Goal: Find specific page/section: Find specific page/section

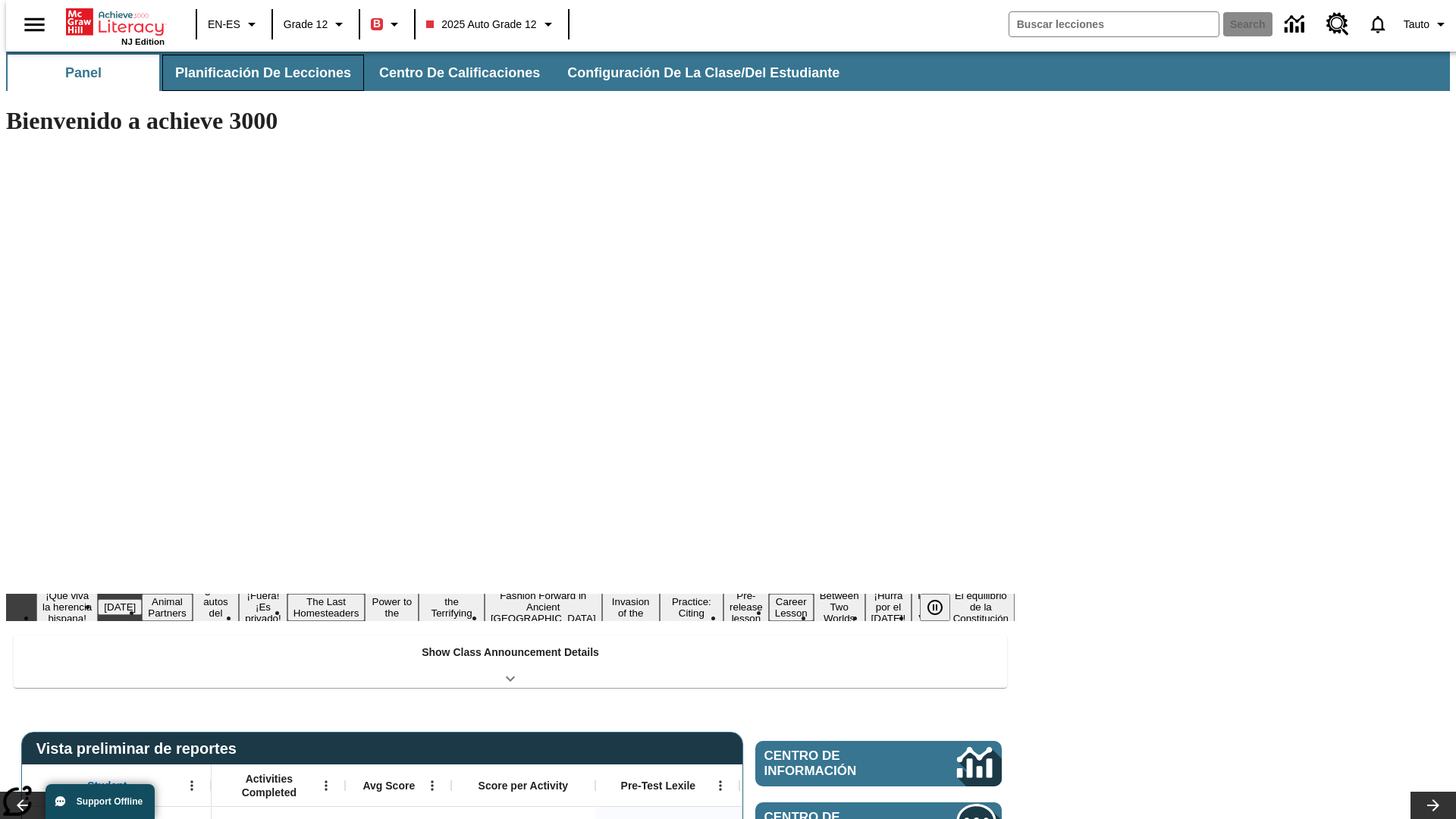
click at [254, 73] on button "Planificación de lecciones" at bounding box center [263, 73] width 202 height 36
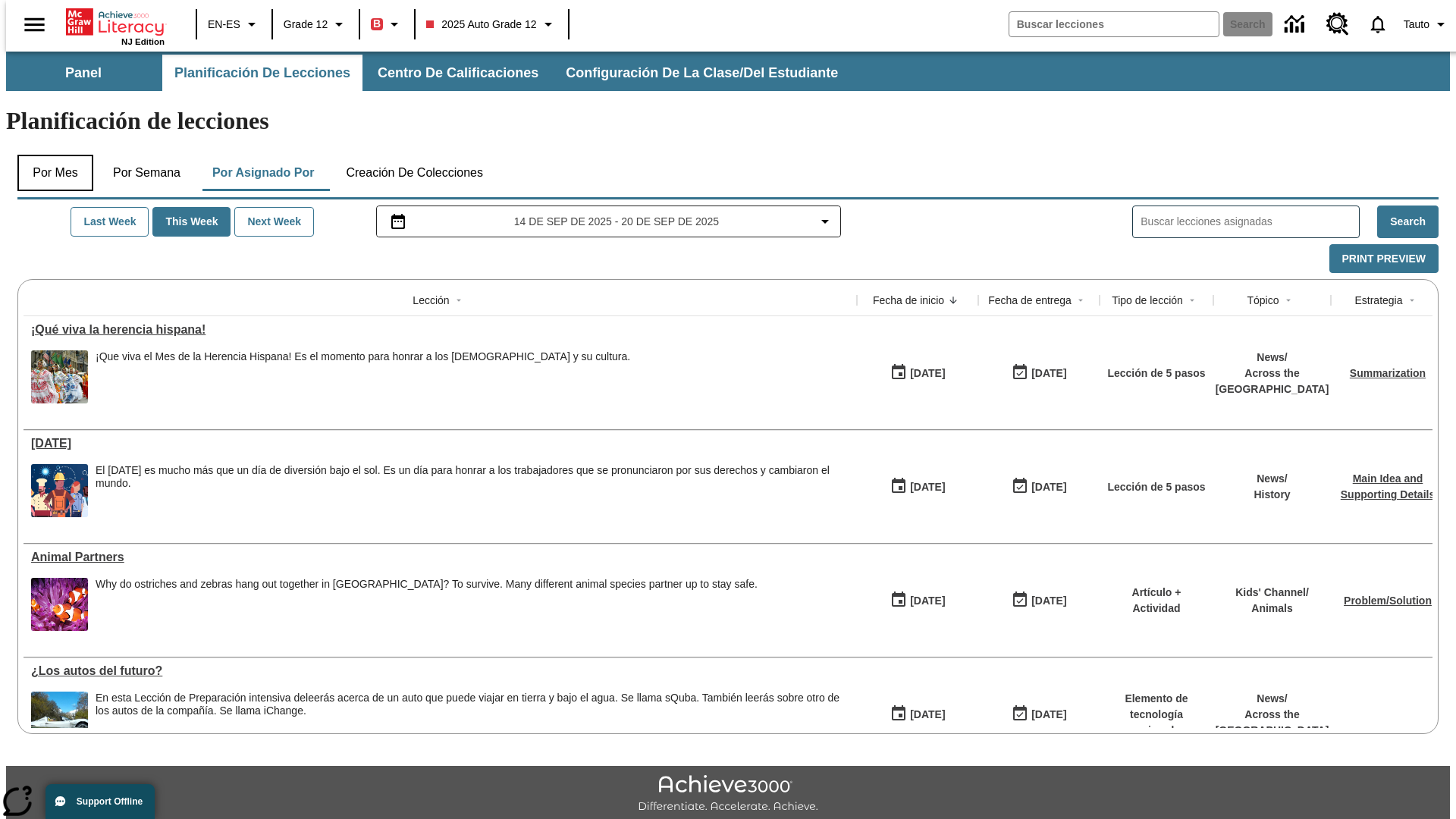
click at [49, 155] on button "Por mes" at bounding box center [55, 173] width 76 height 36
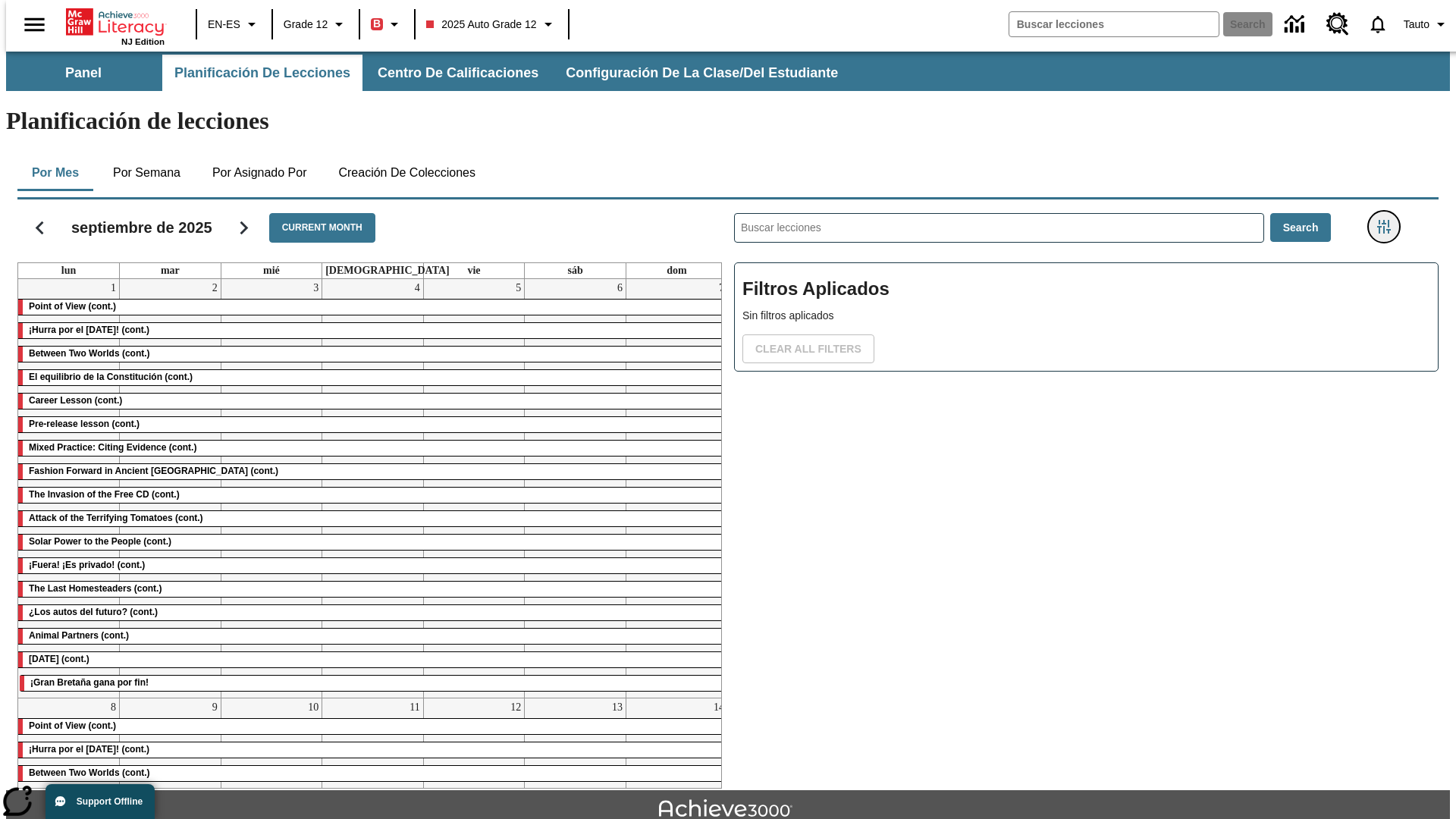
click at [1389, 220] on icon "Menú lateral de filtros" at bounding box center [1383, 226] width 13 height 13
